Goal: Information Seeking & Learning: Check status

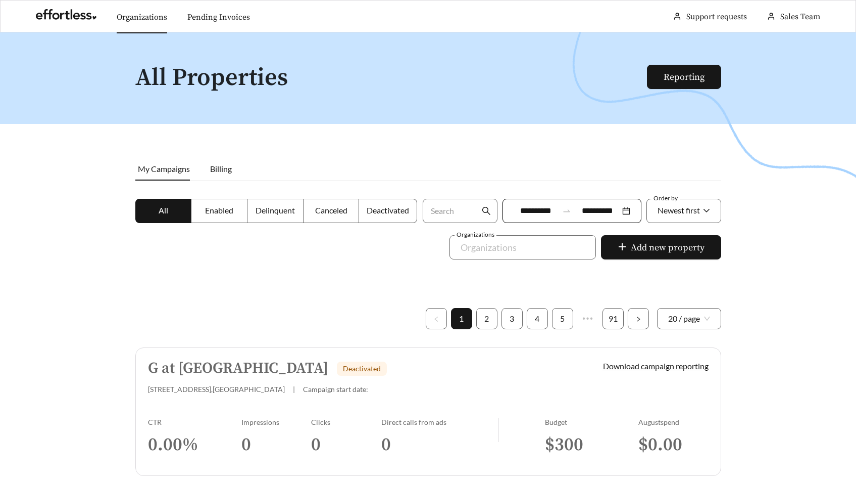
click at [133, 14] on link "Organizations" at bounding box center [142, 17] width 51 height 10
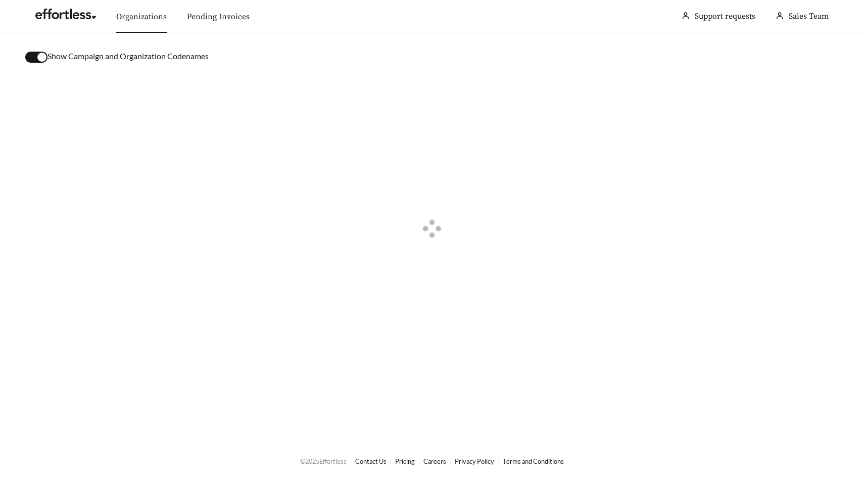
click at [41, 56] on div "button" at bounding box center [41, 57] width 9 height 9
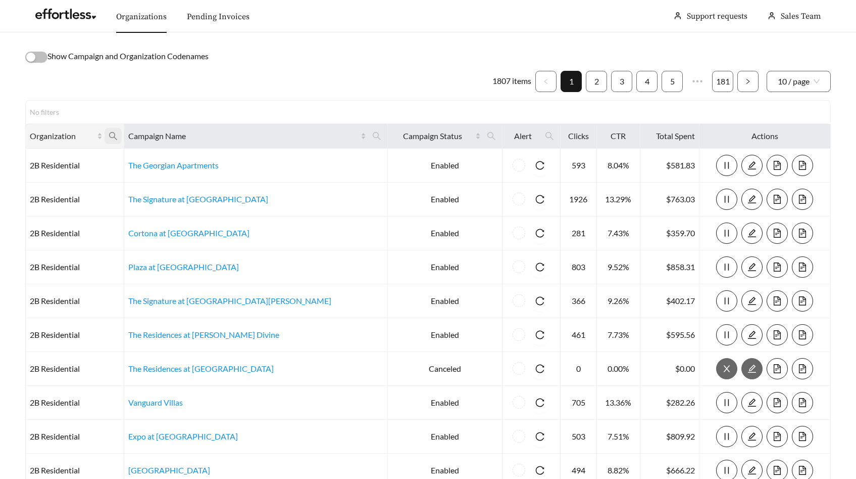
click at [117, 136] on icon "search" at bounding box center [113, 136] width 8 height 8
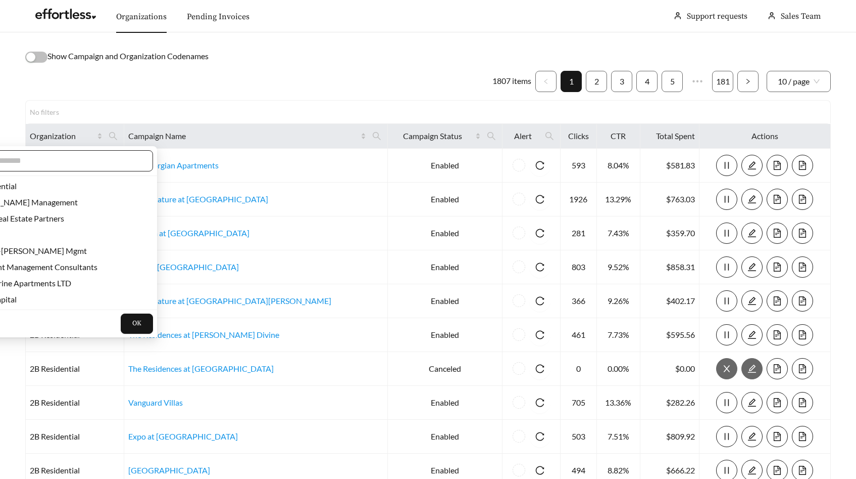
click at [110, 161] on input "text" at bounding box center [55, 161] width 173 height 12
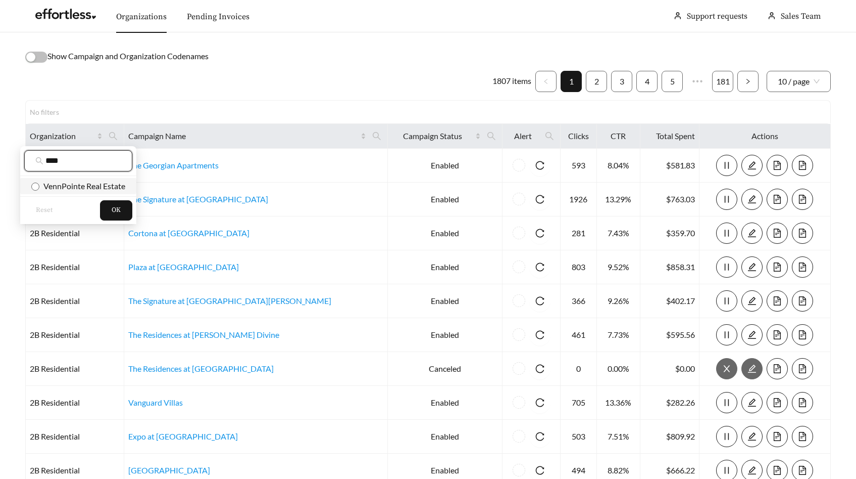
type input "****"
click at [118, 185] on span "VennPointe Real Estate" at bounding box center [82, 186] width 86 height 10
click at [118, 208] on span "OK" at bounding box center [116, 210] width 9 height 10
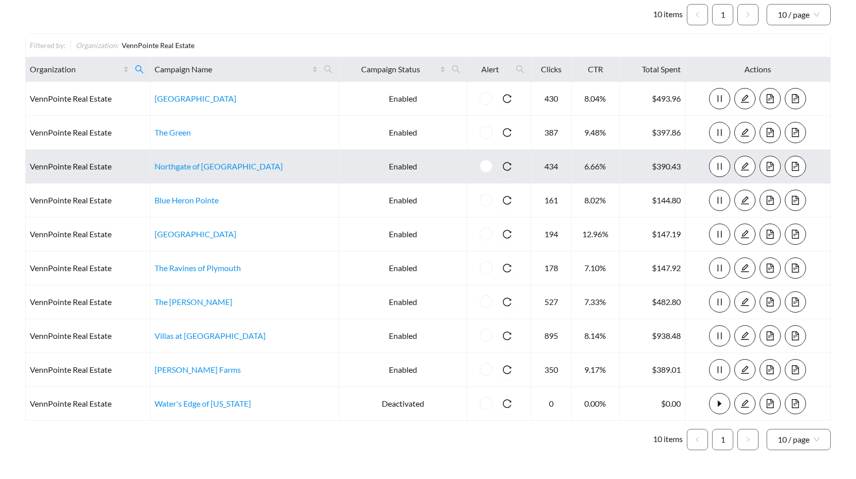
scroll to position [64, 0]
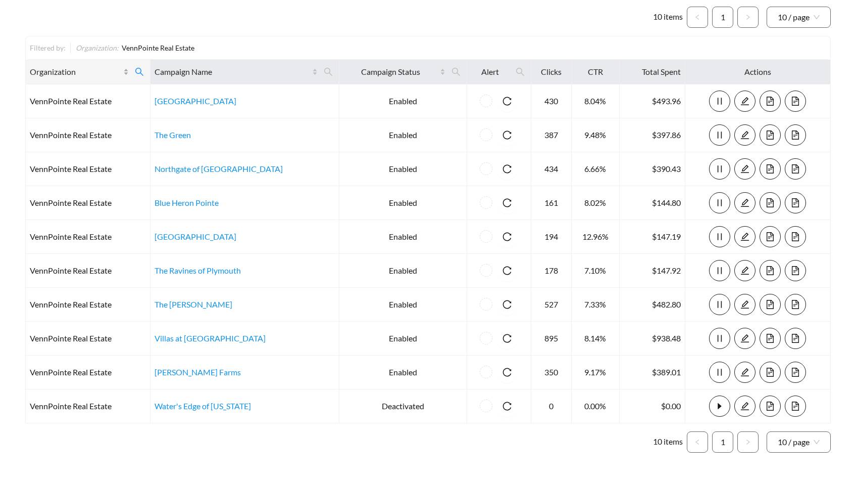
click at [58, 69] on span "Organization" at bounding box center [75, 72] width 91 height 12
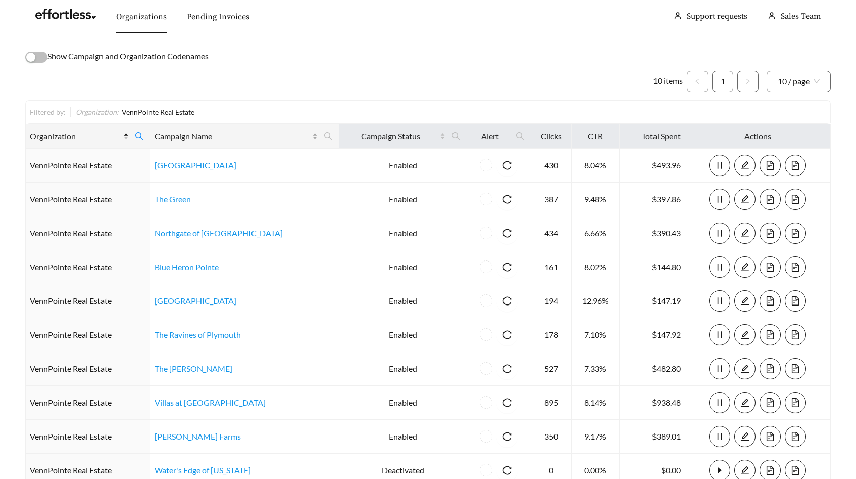
click at [209, 137] on span "Campaign Name" at bounding box center [233, 136] width 156 height 12
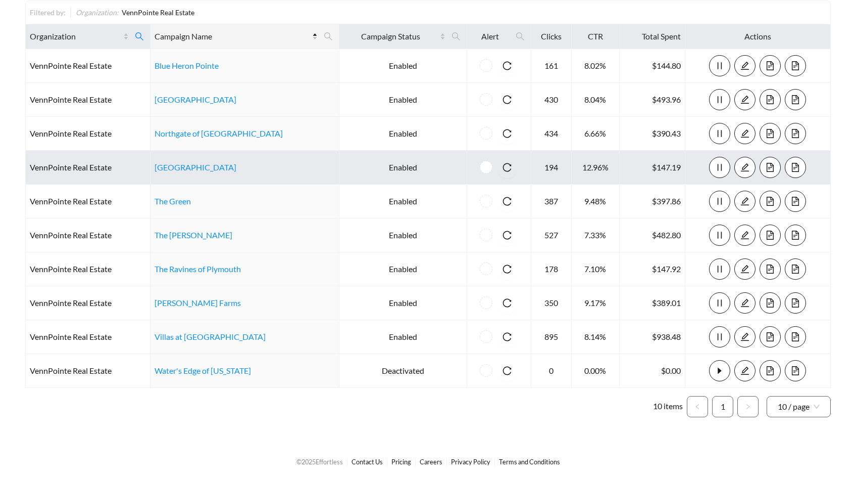
scroll to position [100, 0]
